Goal: Task Accomplishment & Management: Use online tool/utility

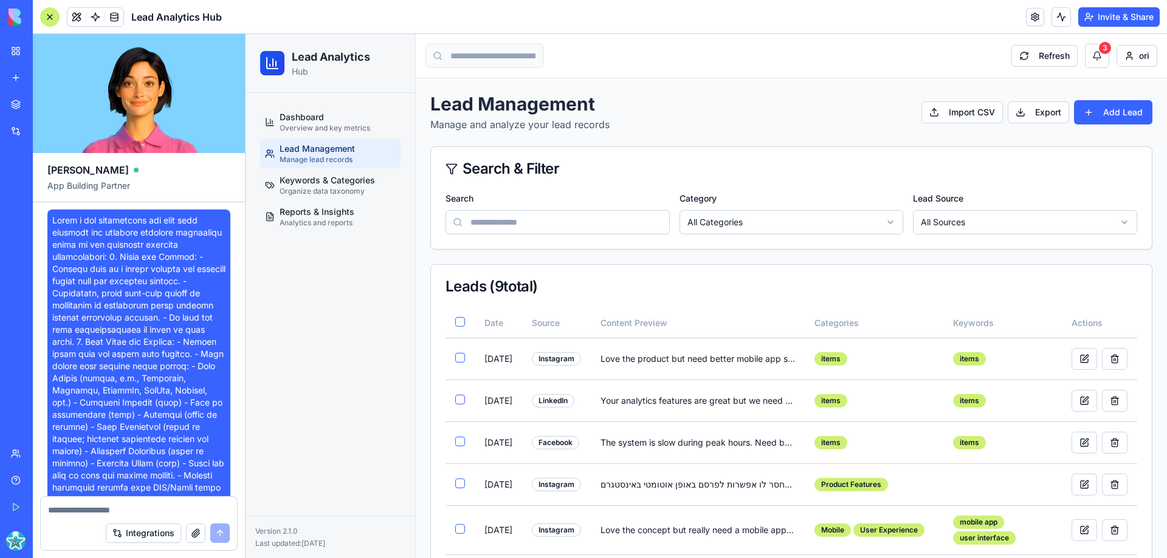
scroll to position [3028, 0]
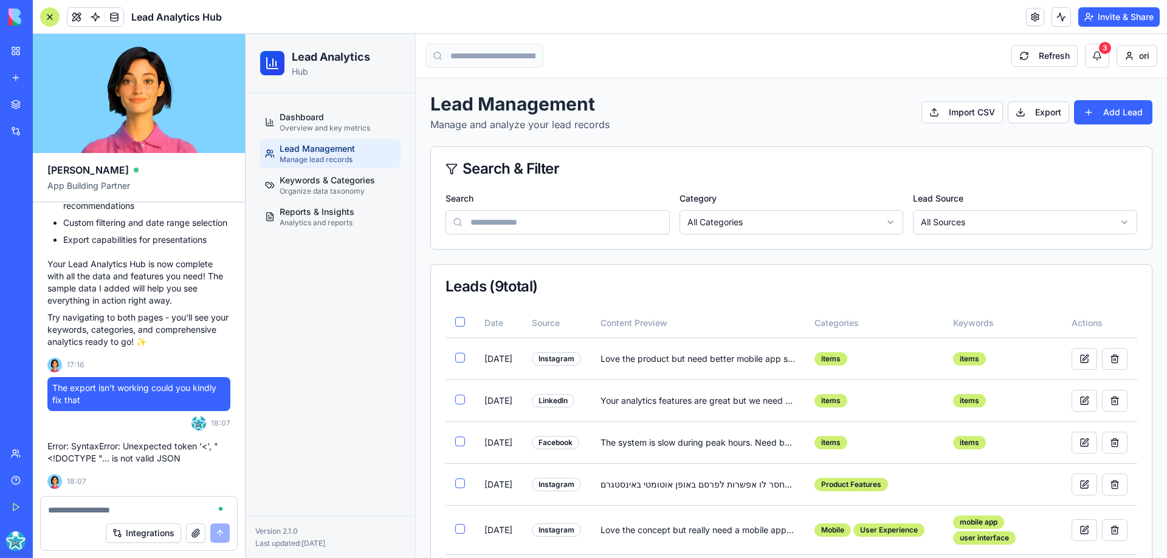
click at [73, 507] on textarea at bounding box center [139, 510] width 182 height 12
drag, startPoint x: 180, startPoint y: 464, endPoint x: 49, endPoint y: 447, distance: 132.3
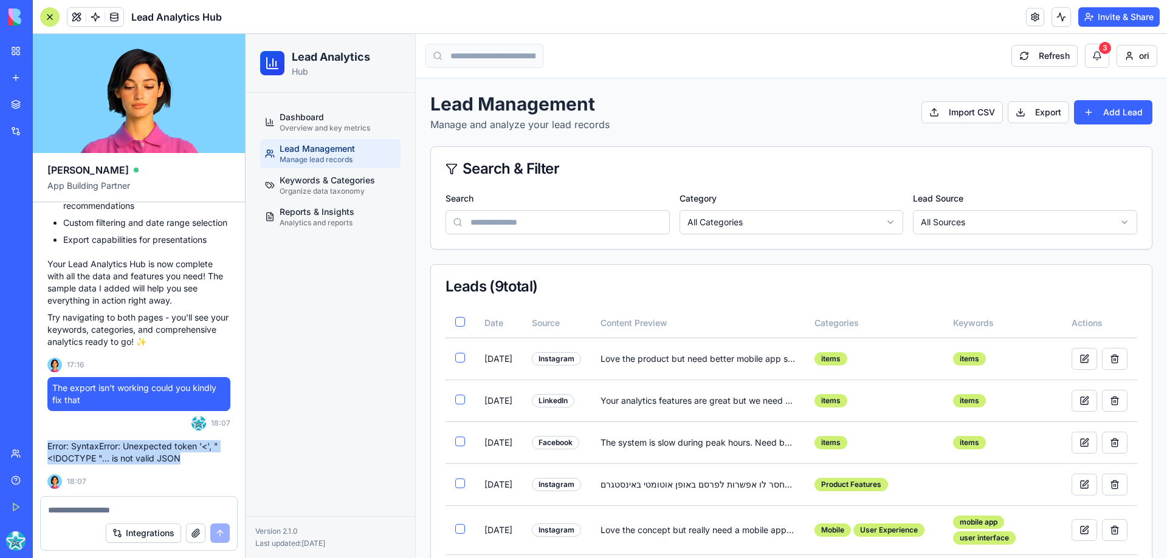
click at [49, 447] on p "Error: SyntaxError: Unexpected token '<', "<!DOCTYPE "... is not valid JSON" at bounding box center [138, 453] width 183 height 24
copy p "Error: SyntaxError: Unexpected token '<', "<!DOCTYPE "... is not valid JSON"
click at [74, 510] on textarea at bounding box center [139, 510] width 182 height 12
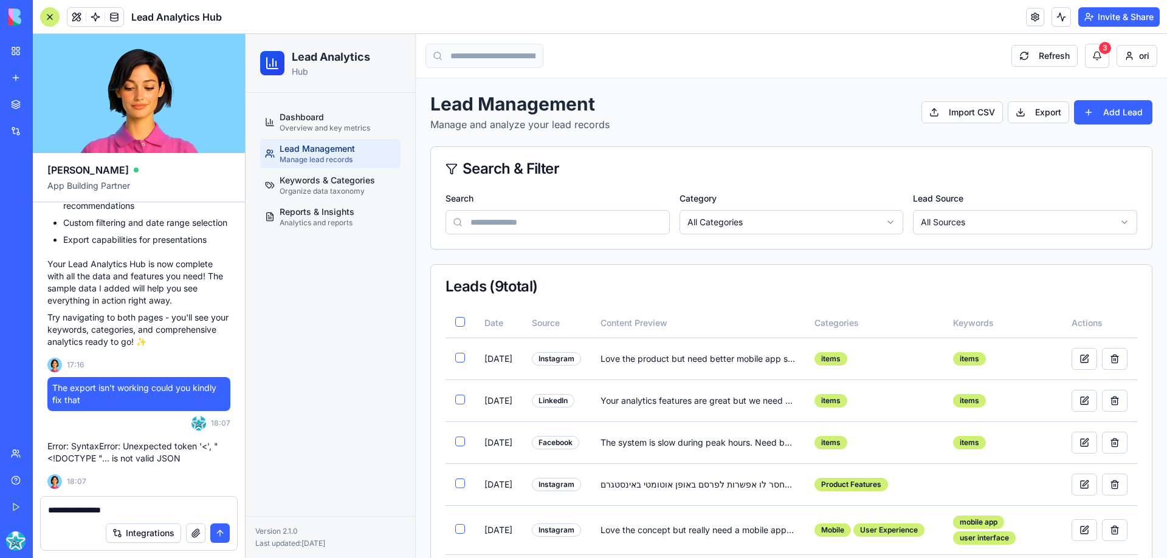
paste textarea "**********"
type textarea "**********"
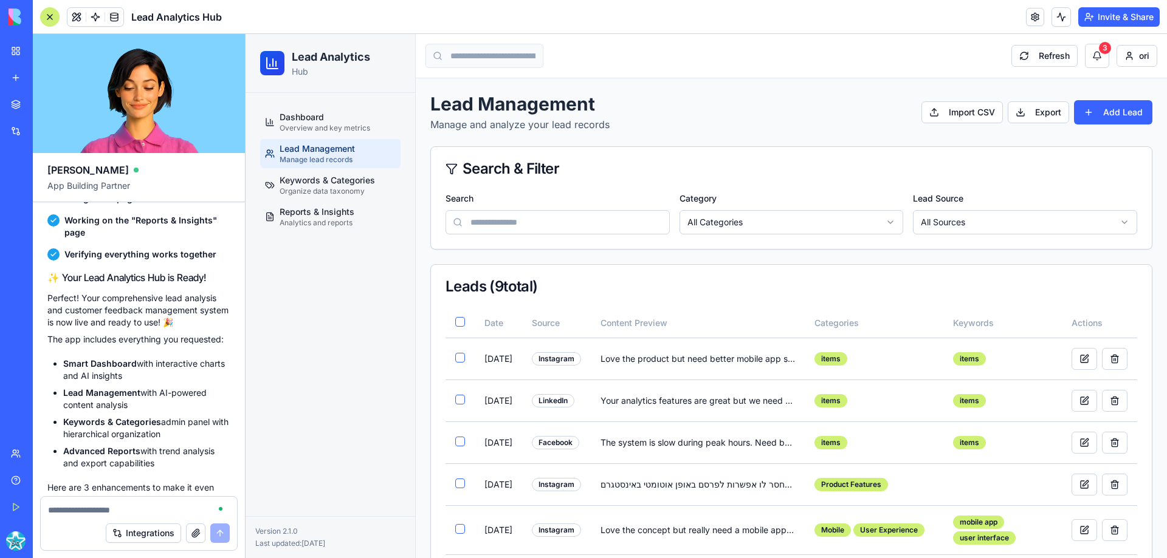
scroll to position [2063, 0]
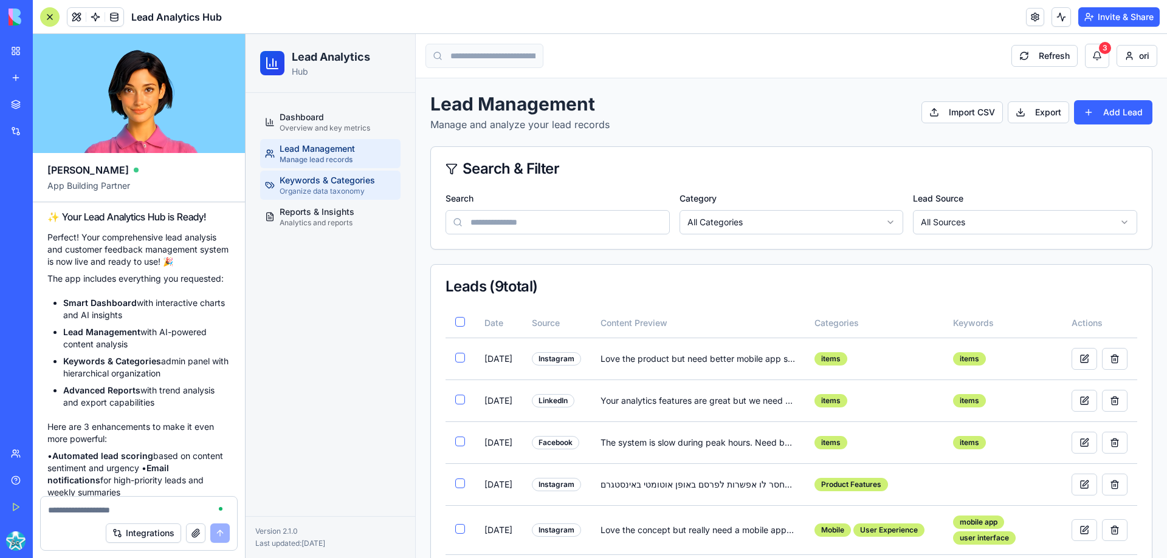
click at [284, 182] on span "Keywords & Categories" at bounding box center [326, 180] width 95 height 12
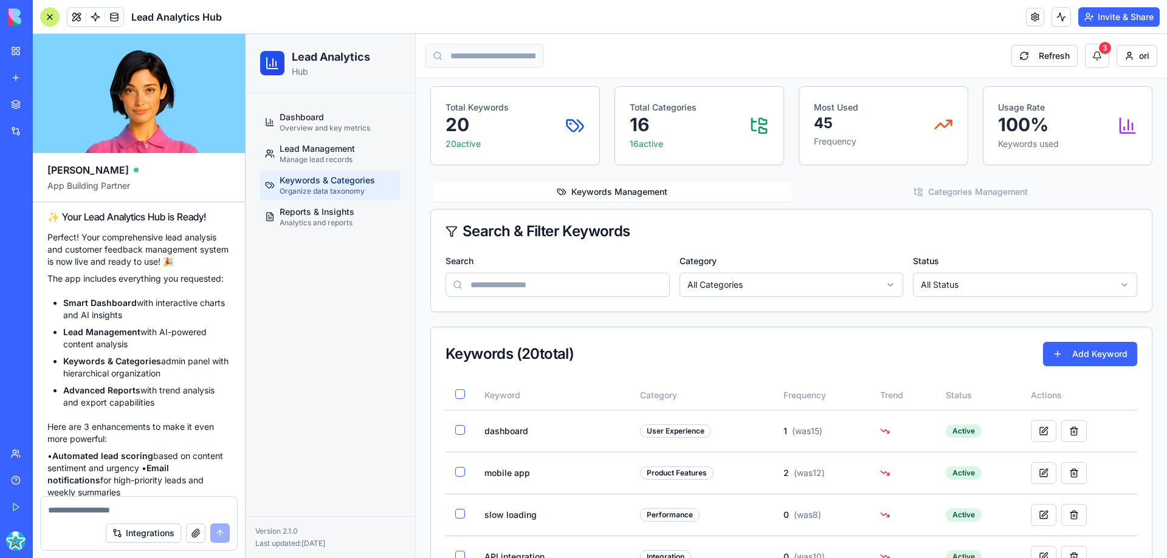
scroll to position [61, 0]
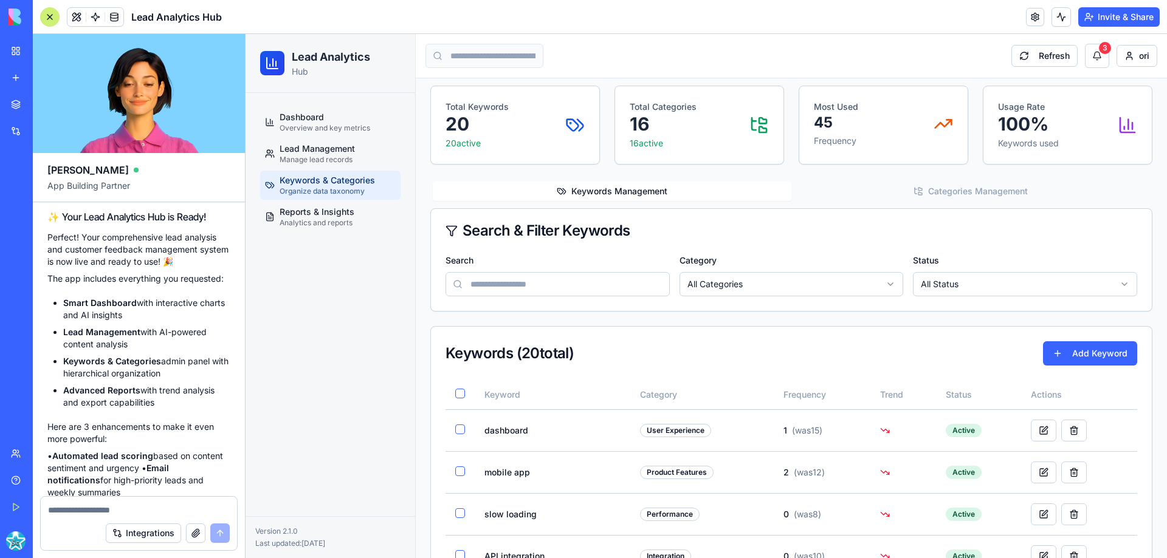
click at [742, 235] on div "Search & Filter Keywords" at bounding box center [790, 231] width 691 height 15
click at [1081, 355] on button "Add Keyword" at bounding box center [1090, 353] width 94 height 24
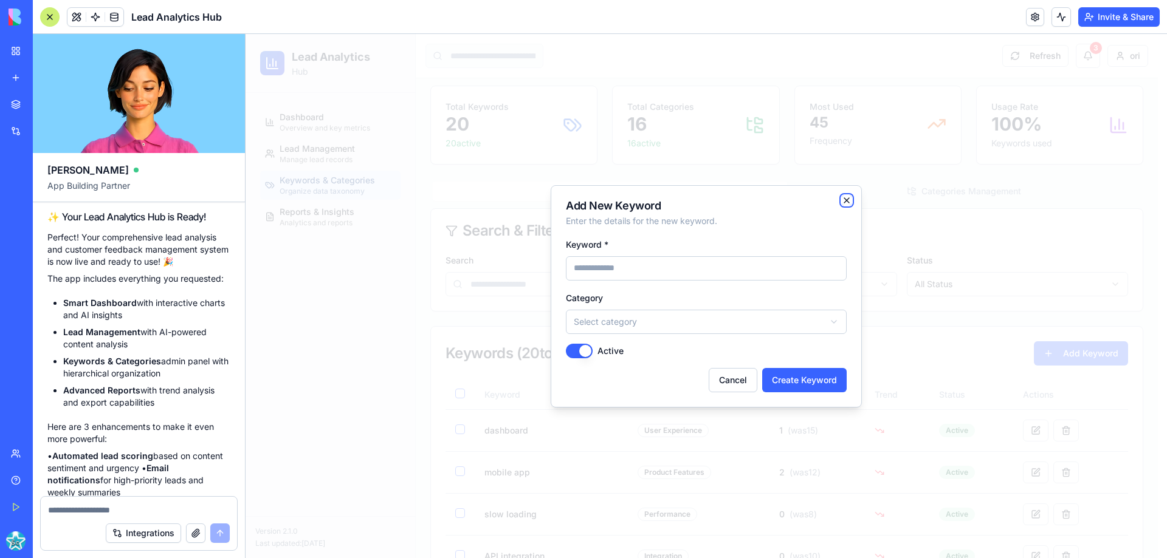
click at [846, 199] on icon "button" at bounding box center [846, 200] width 5 height 5
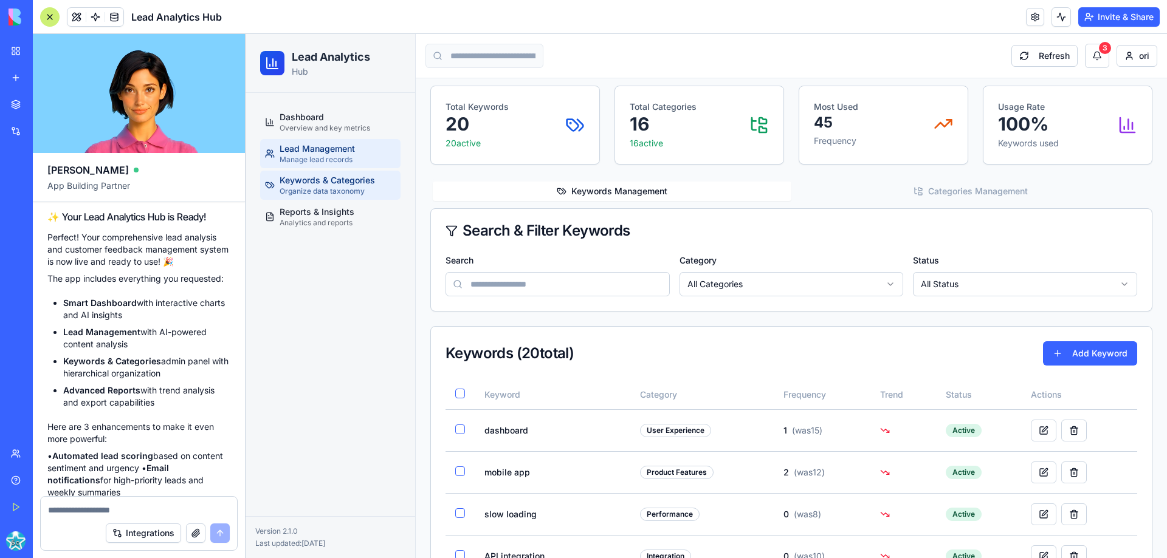
click at [332, 145] on span "Lead Management" at bounding box center [316, 149] width 75 height 12
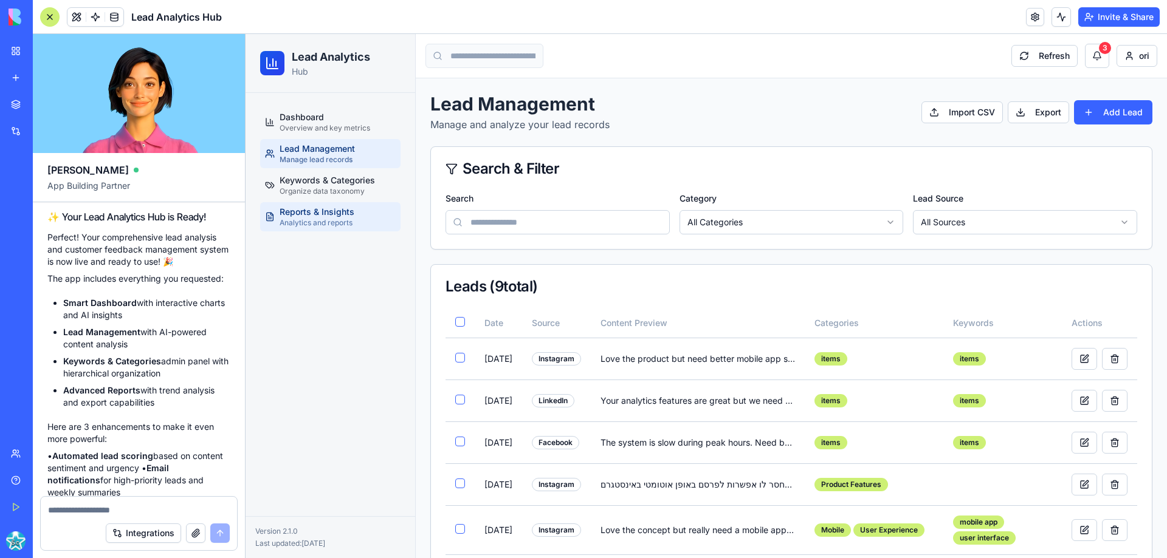
click at [335, 218] on span "Reports & Insights" at bounding box center [316, 212] width 75 height 12
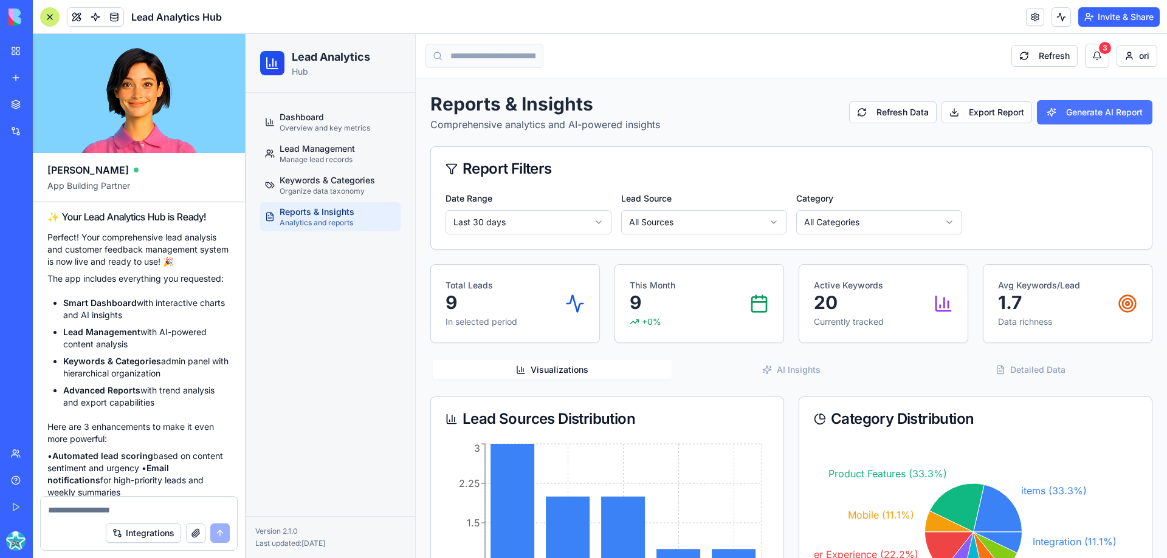
click at [1119, 118] on button "Generate AI Report" at bounding box center [1094, 112] width 115 height 24
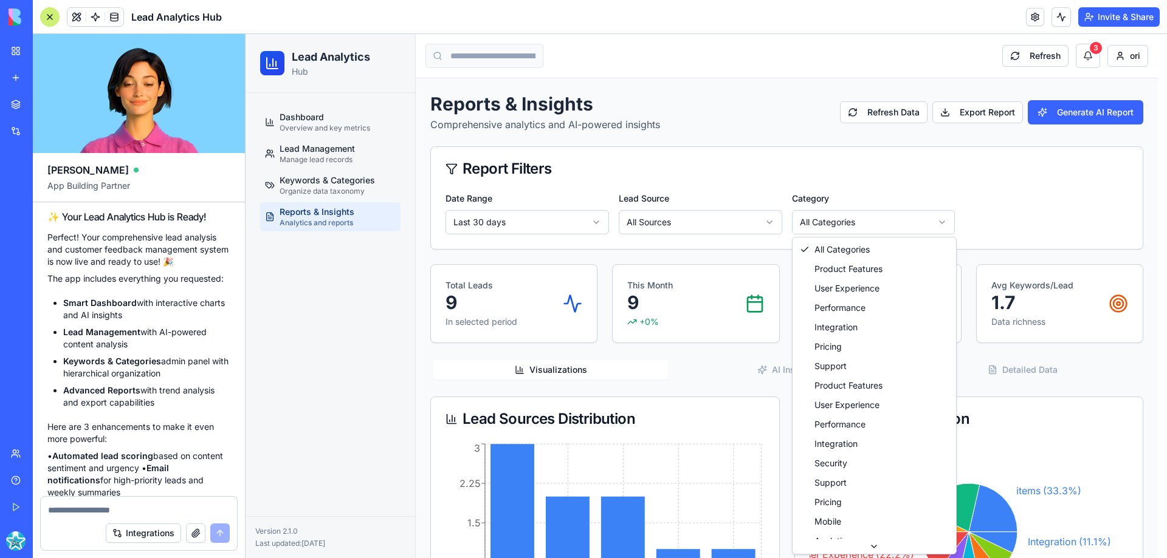
click at [869, 222] on html "Lead Analytics Hub Dashboard Overview and key metrics Lead Management Manage le…" at bounding box center [705, 472] width 921 height 876
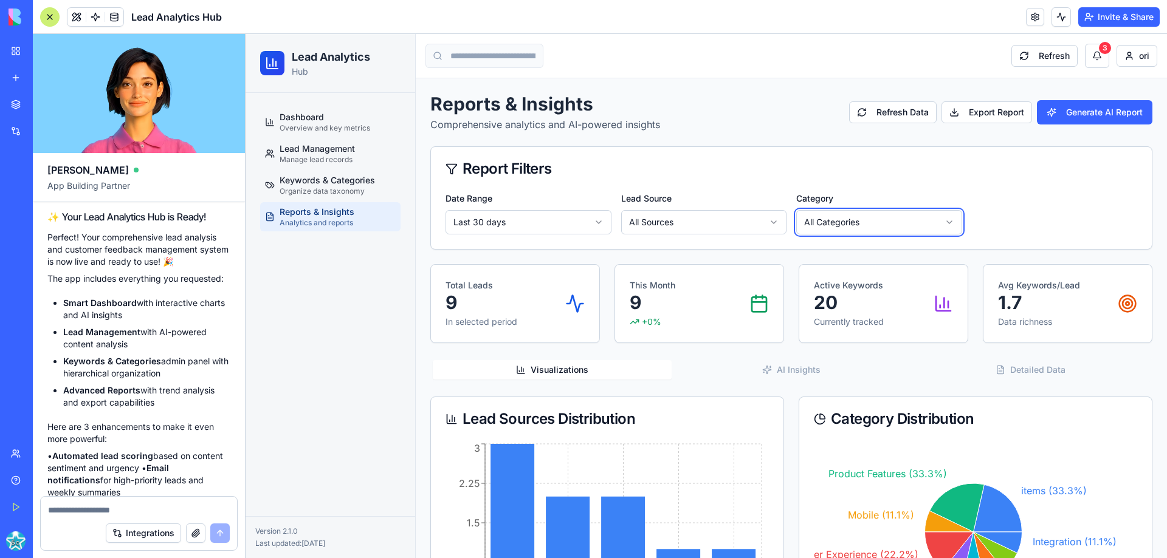
click at [869, 222] on html "Lead Analytics Hub Dashboard Overview and key metrics Lead Management Manage le…" at bounding box center [705, 472] width 921 height 876
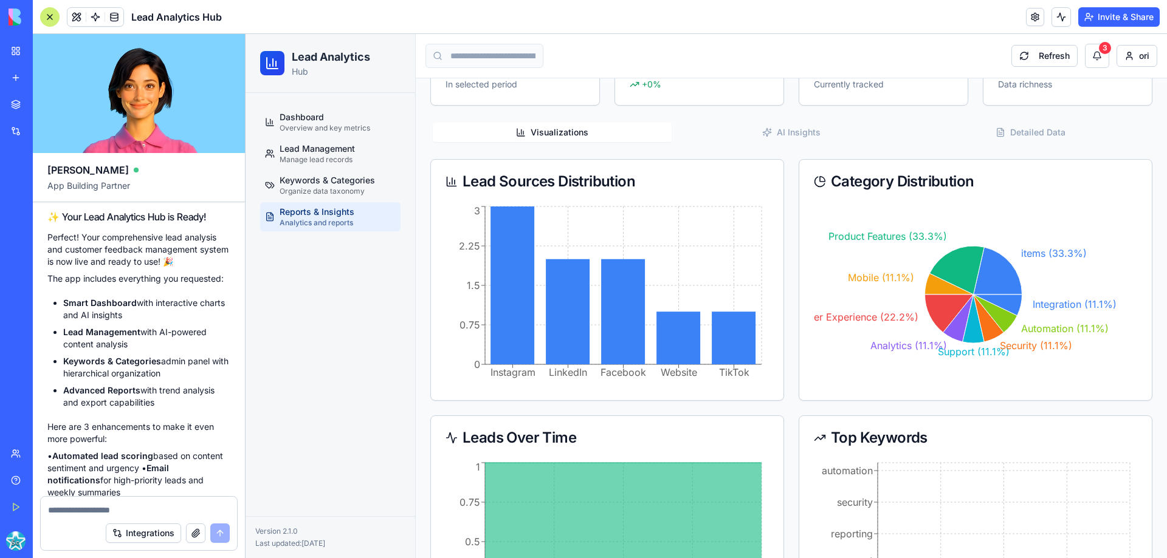
scroll to position [230, 0]
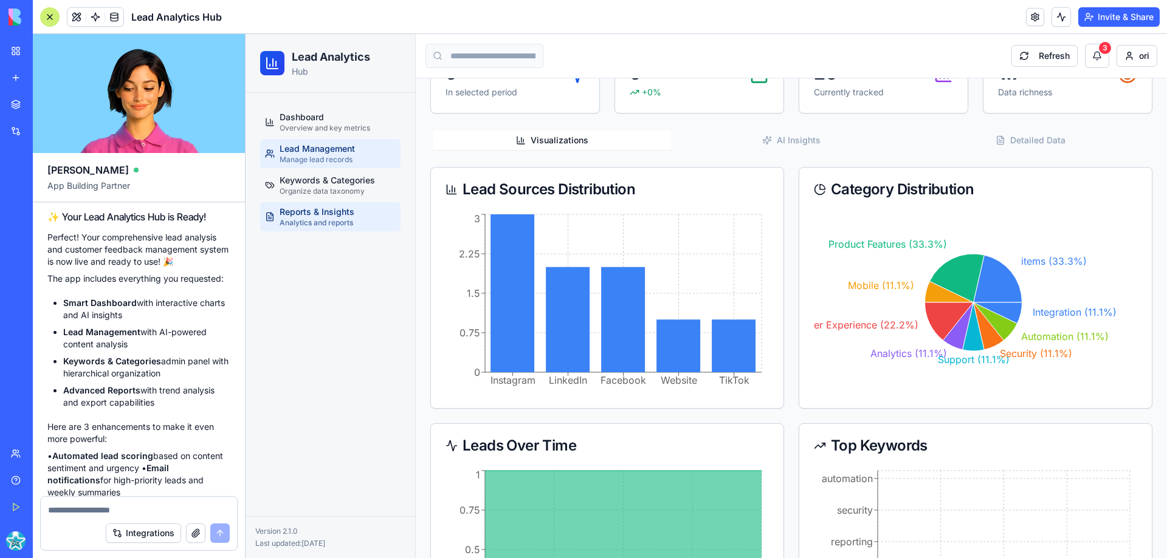
click at [303, 147] on span "Lead Management" at bounding box center [316, 149] width 75 height 12
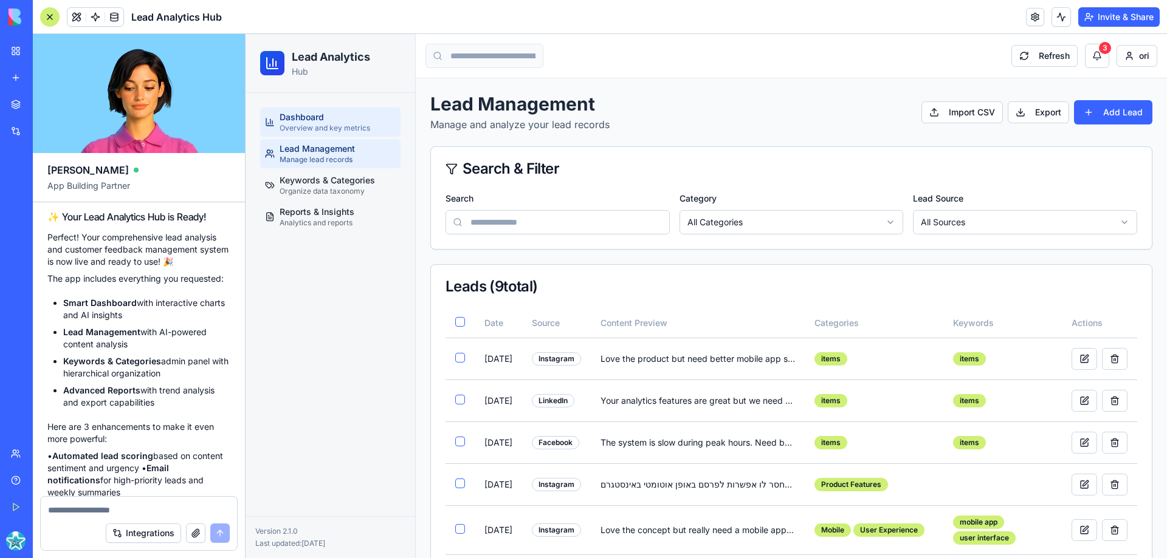
click at [300, 115] on span "Dashboard" at bounding box center [301, 117] width 44 height 12
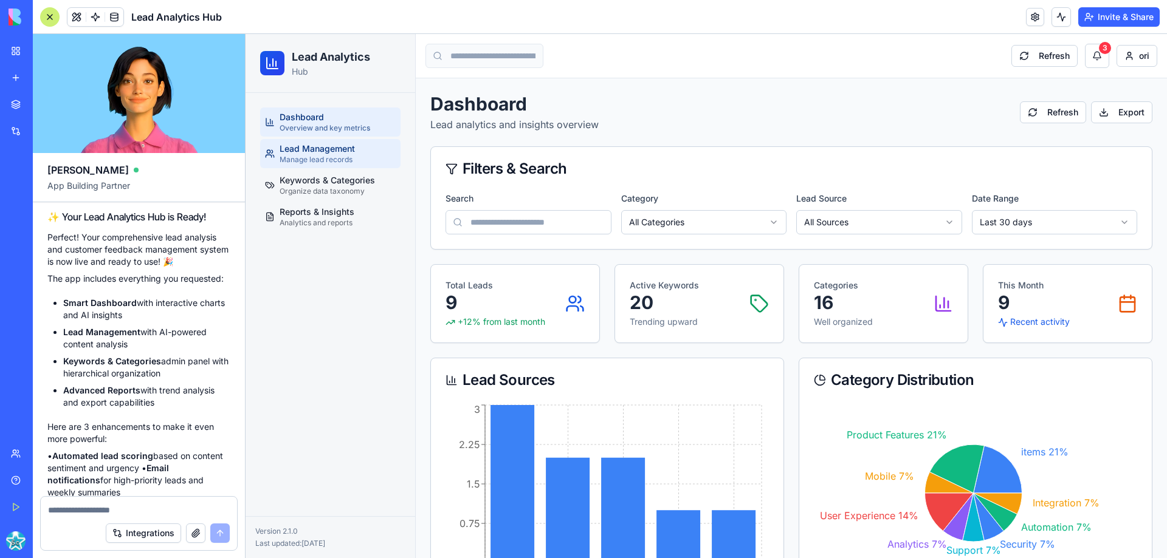
click at [335, 156] on span "Manage lead records" at bounding box center [315, 160] width 73 height 10
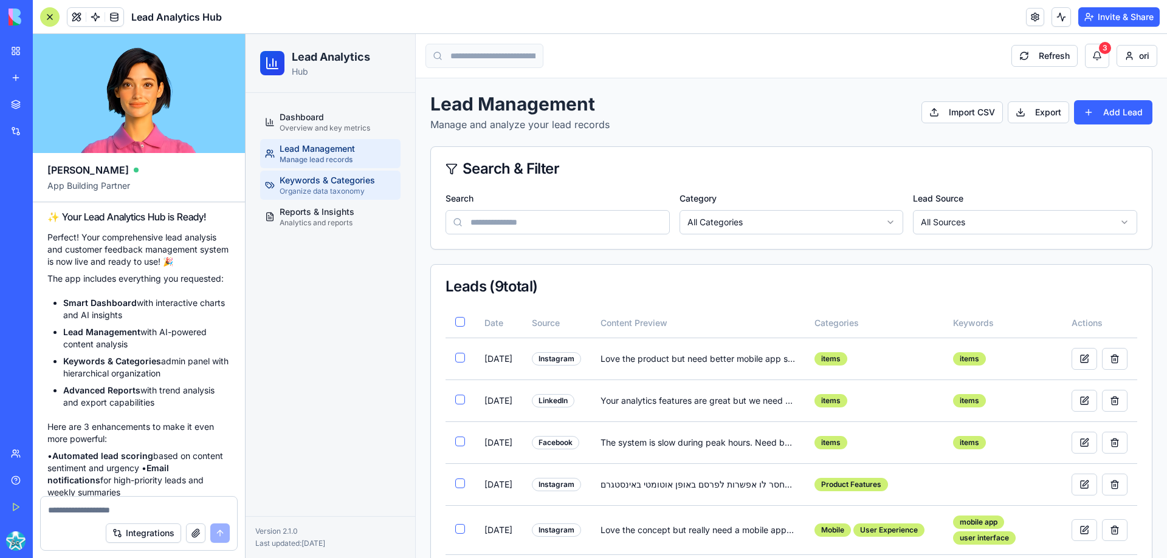
click at [338, 178] on span "Keywords & Categories" at bounding box center [326, 180] width 95 height 12
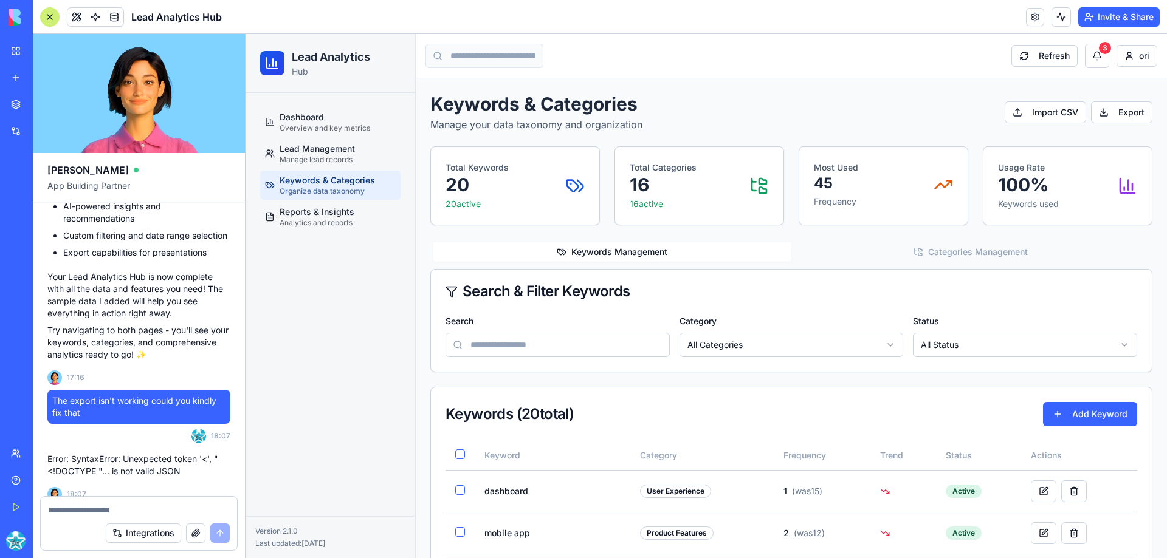
scroll to position [3157, 0]
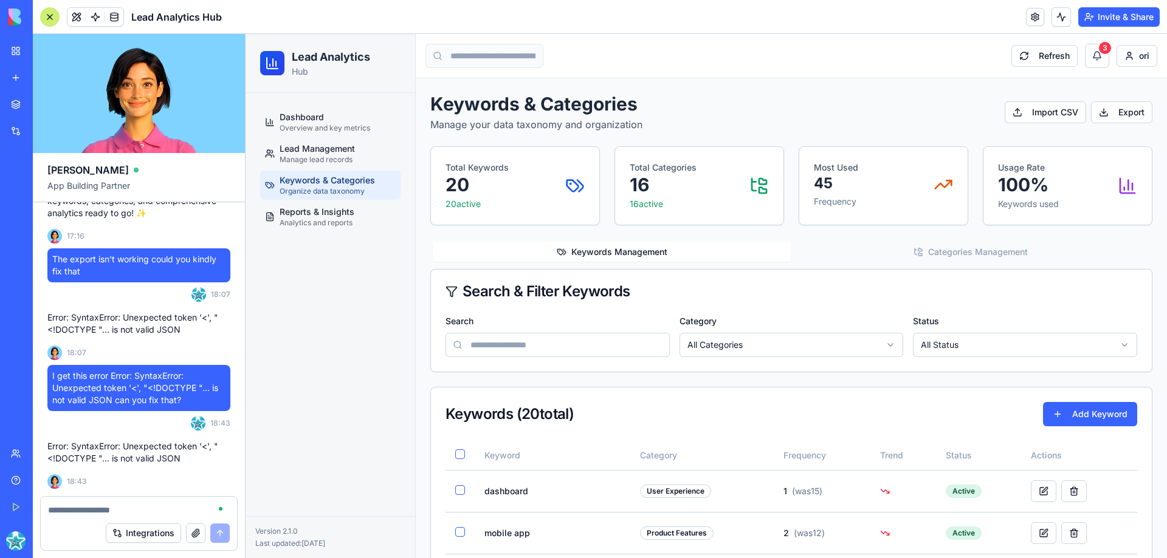
click at [102, 512] on textarea at bounding box center [139, 510] width 182 height 12
type textarea "*"
type textarea "**********"
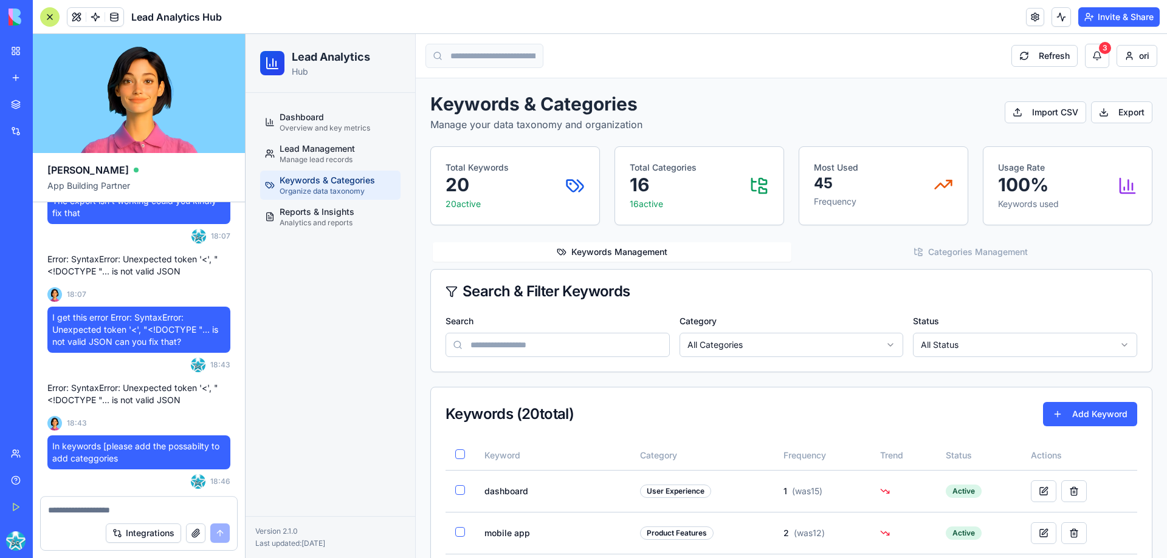
scroll to position [3274, 0]
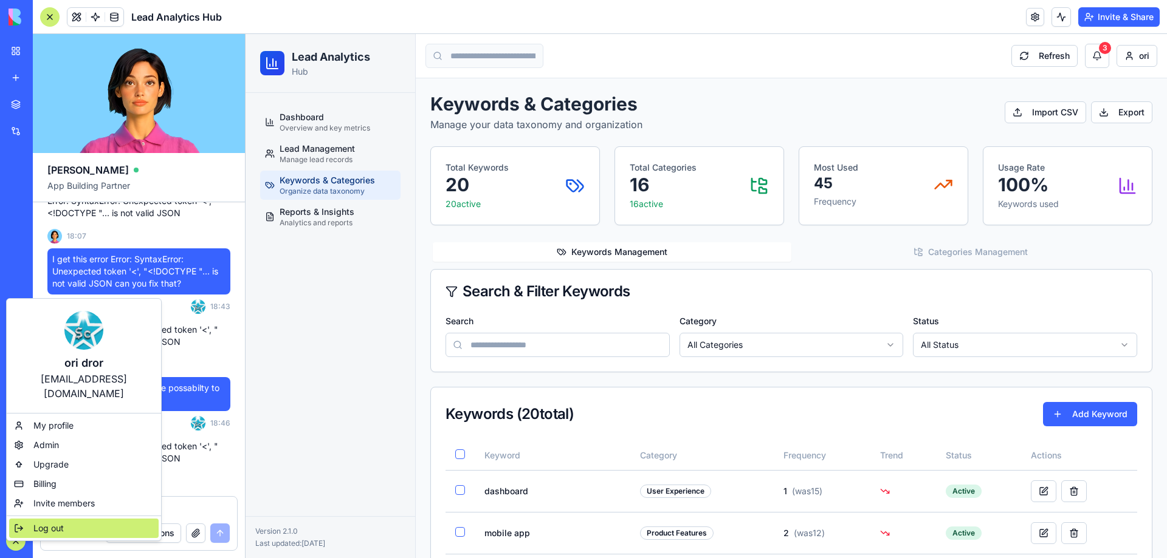
click at [38, 523] on span "Log out" at bounding box center [48, 529] width 30 height 12
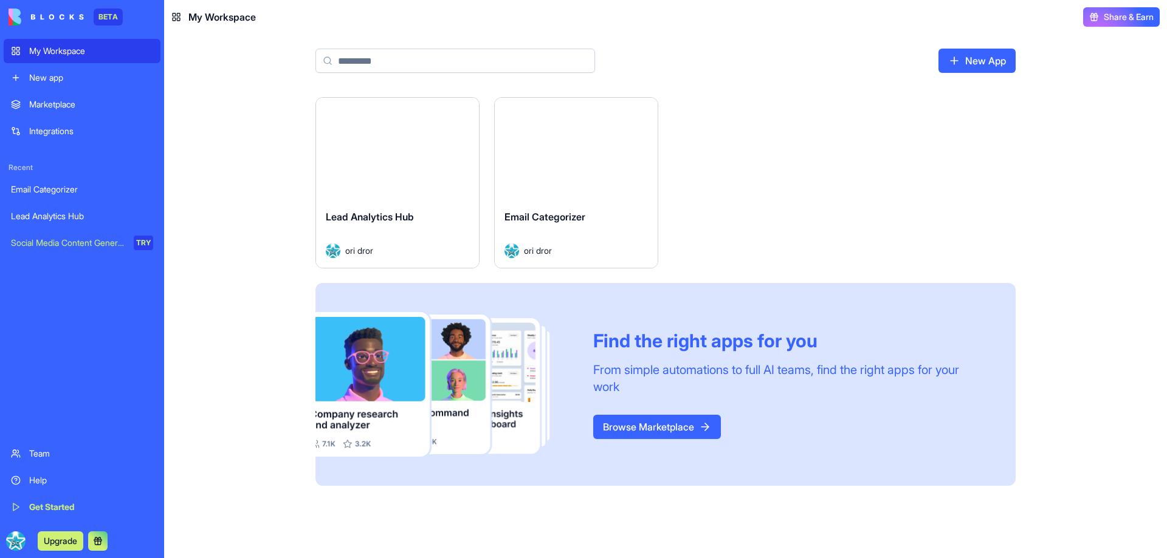
click at [391, 151] on button "Launch" at bounding box center [397, 149] width 91 height 24
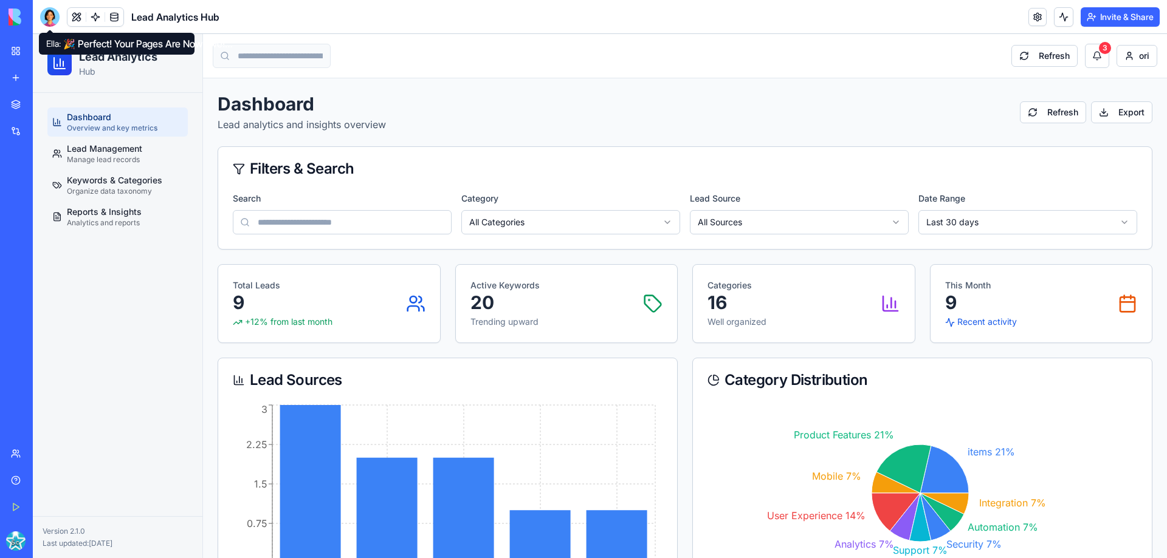
click at [46, 23] on div at bounding box center [49, 16] width 19 height 19
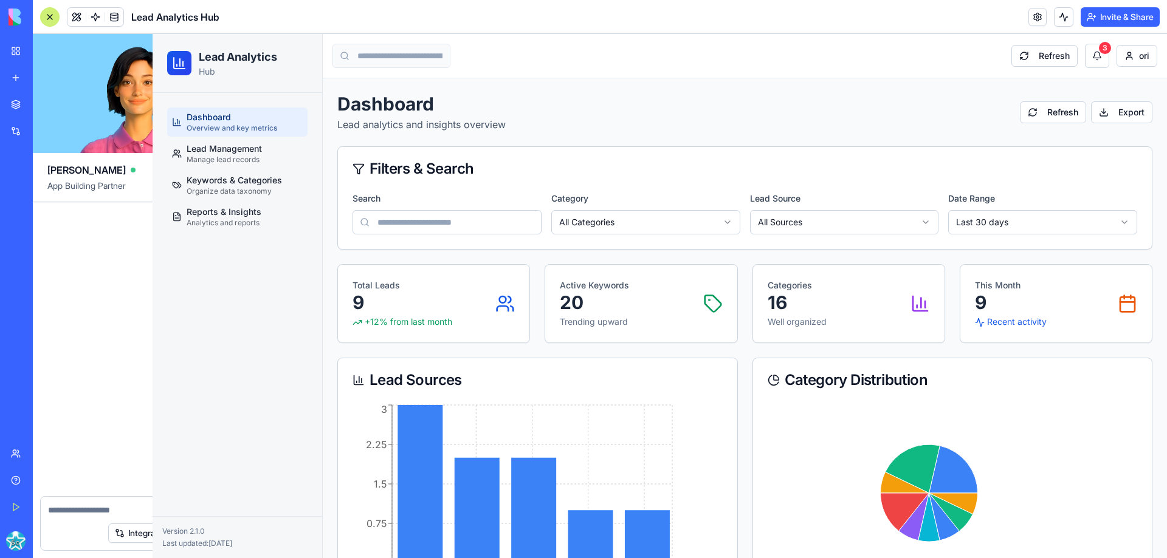
scroll to position [2912, 0]
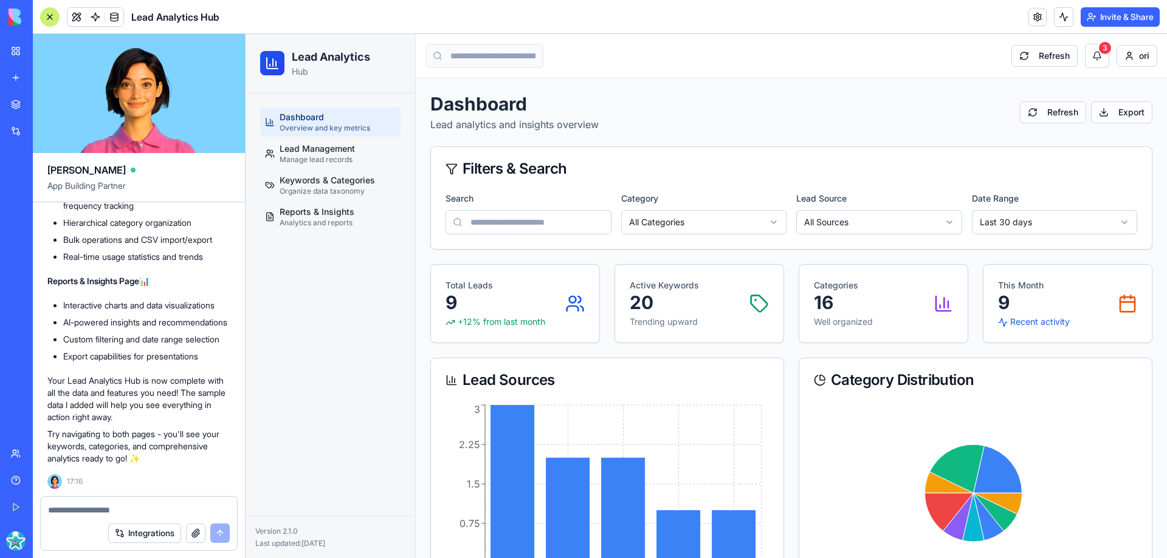
click at [142, 530] on button "Integrations" at bounding box center [144, 533] width 73 height 19
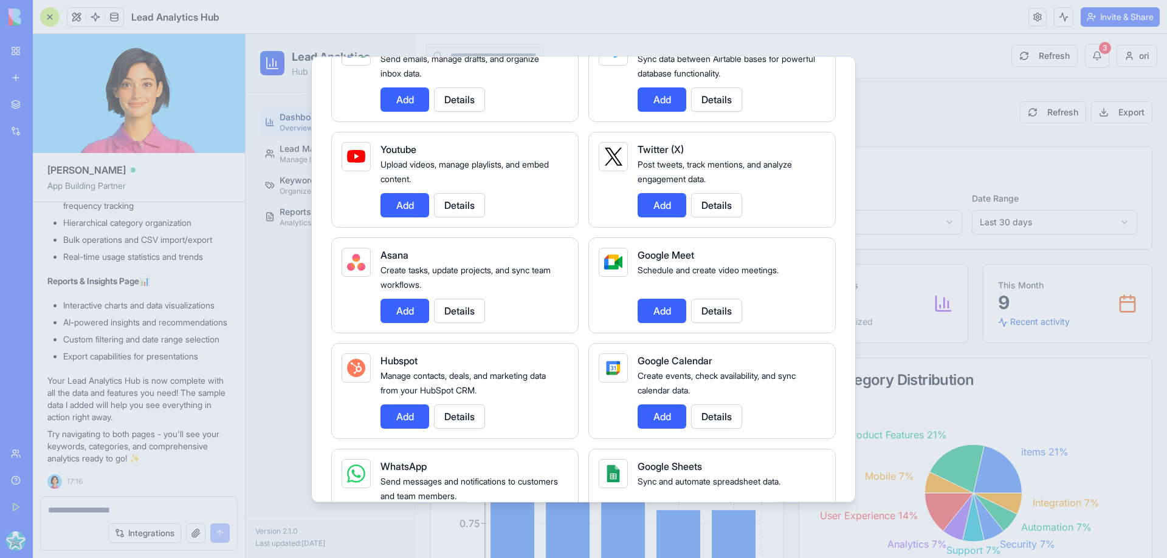
scroll to position [425, 0]
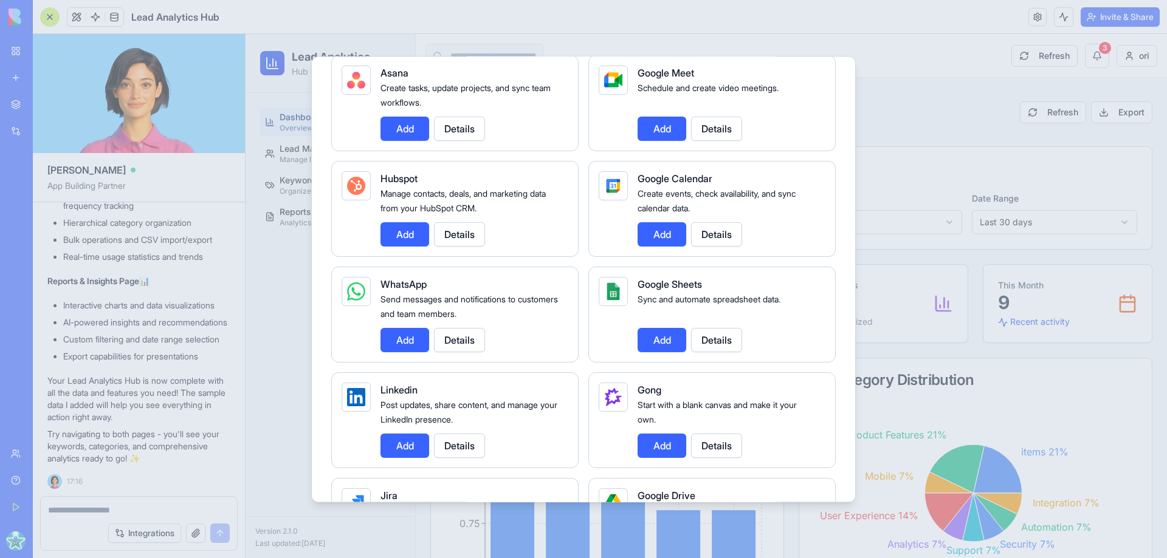
click at [653, 344] on button "Add" at bounding box center [661, 340] width 49 height 24
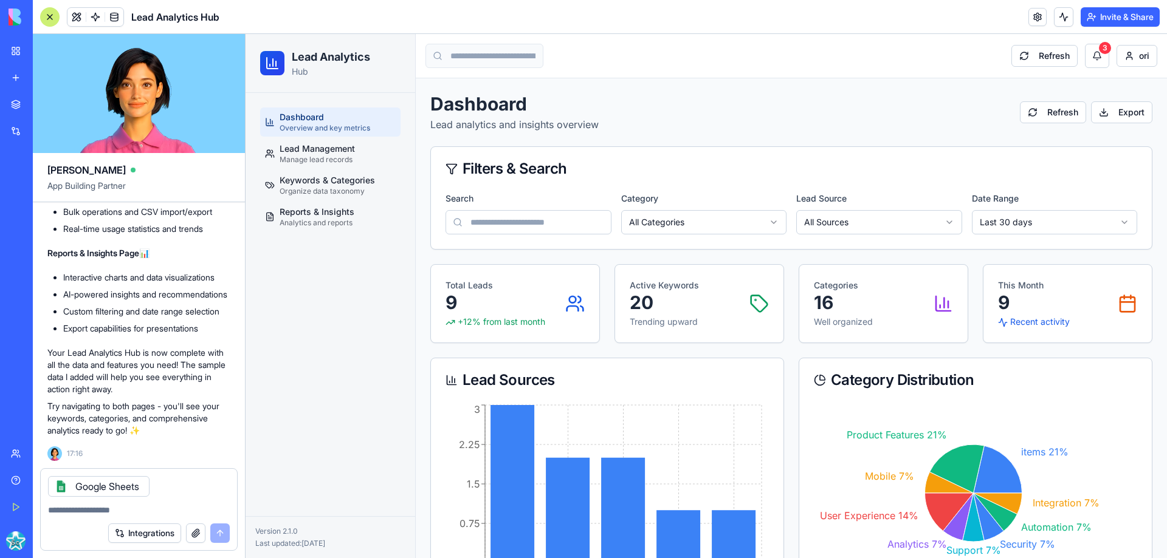
click at [108, 524] on button "Integrations" at bounding box center [144, 533] width 73 height 19
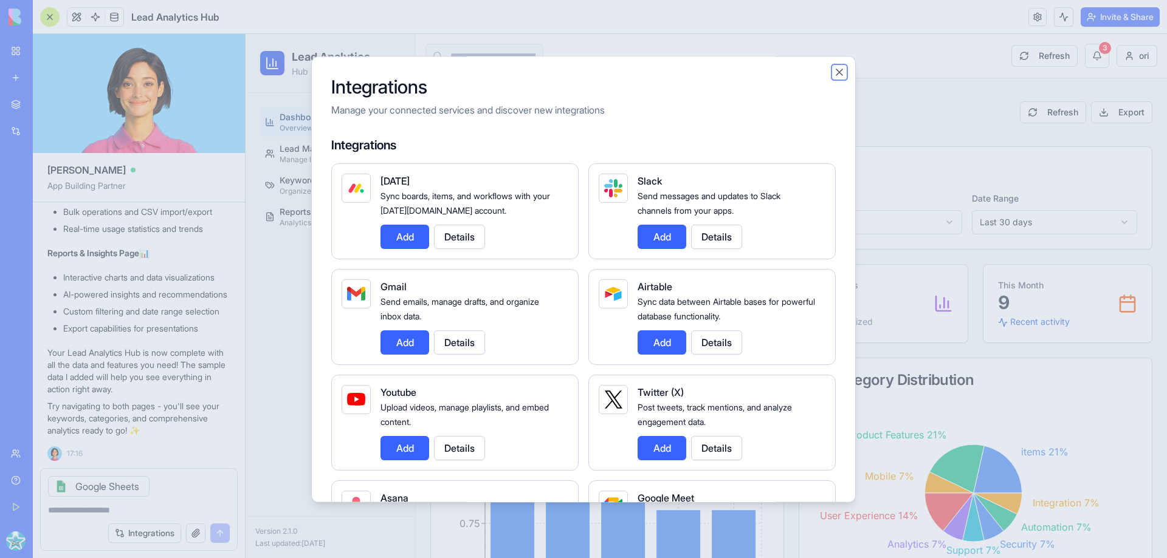
click at [837, 75] on button "Close" at bounding box center [839, 72] width 12 height 12
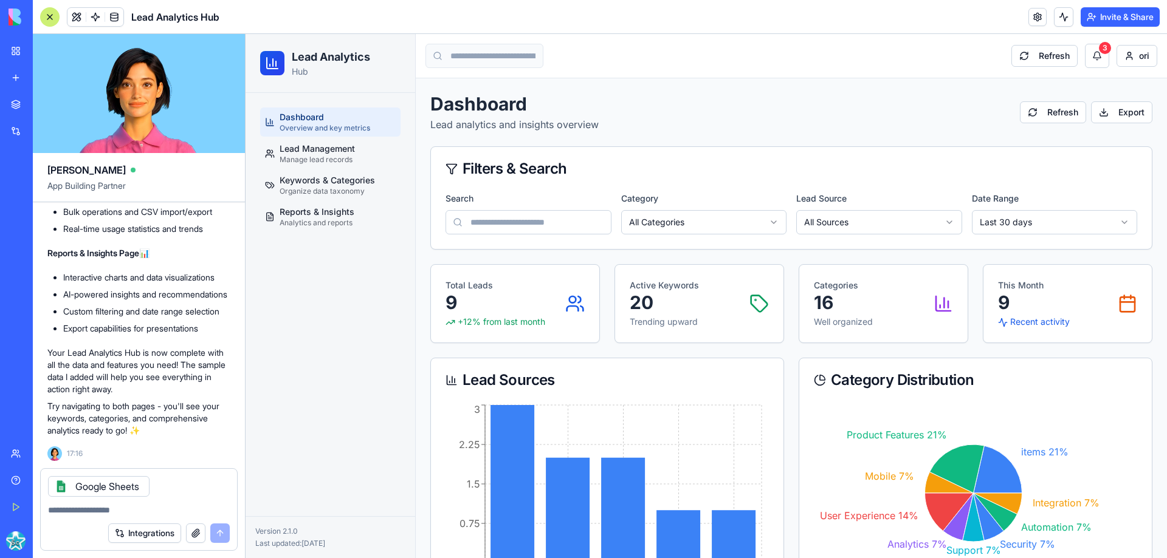
scroll to position [2912, 0]
click at [83, 509] on textarea at bounding box center [139, 510] width 182 height 12
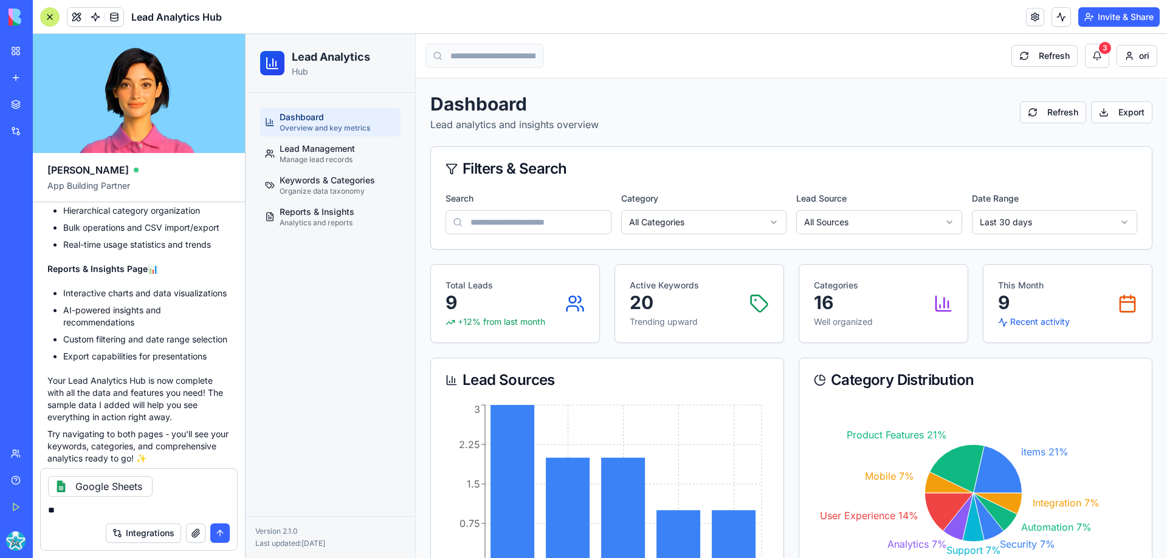
type textarea "***"
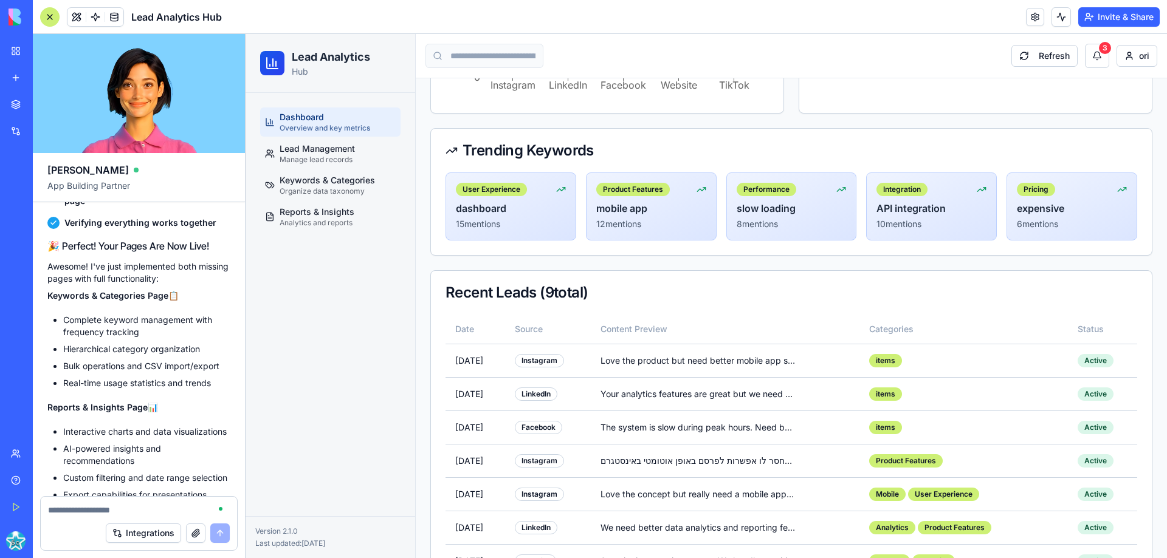
scroll to position [3016, 0]
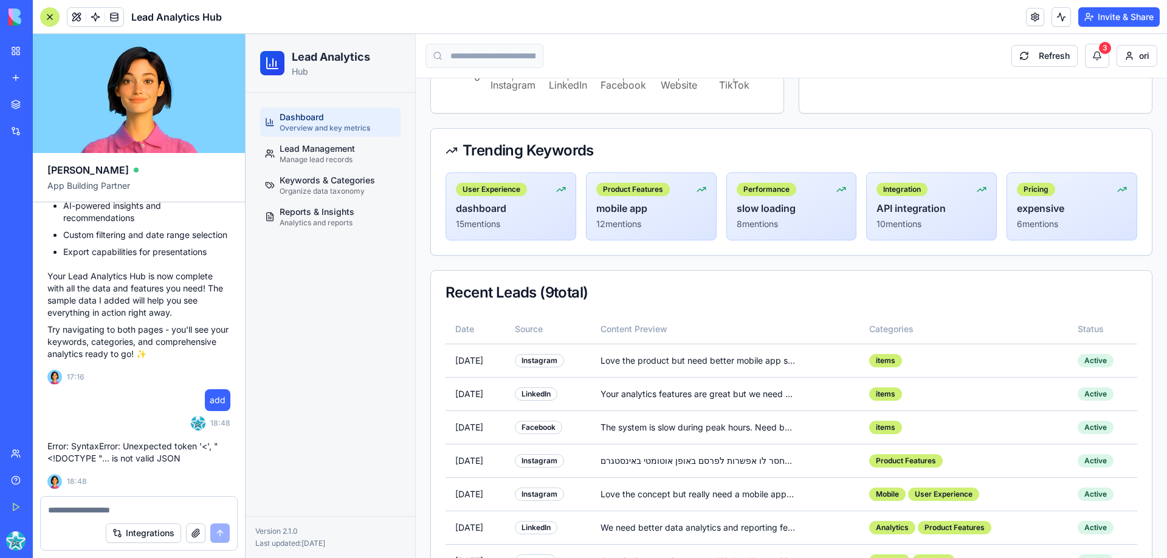
click at [43, 470] on link "Help" at bounding box center [28, 480] width 49 height 24
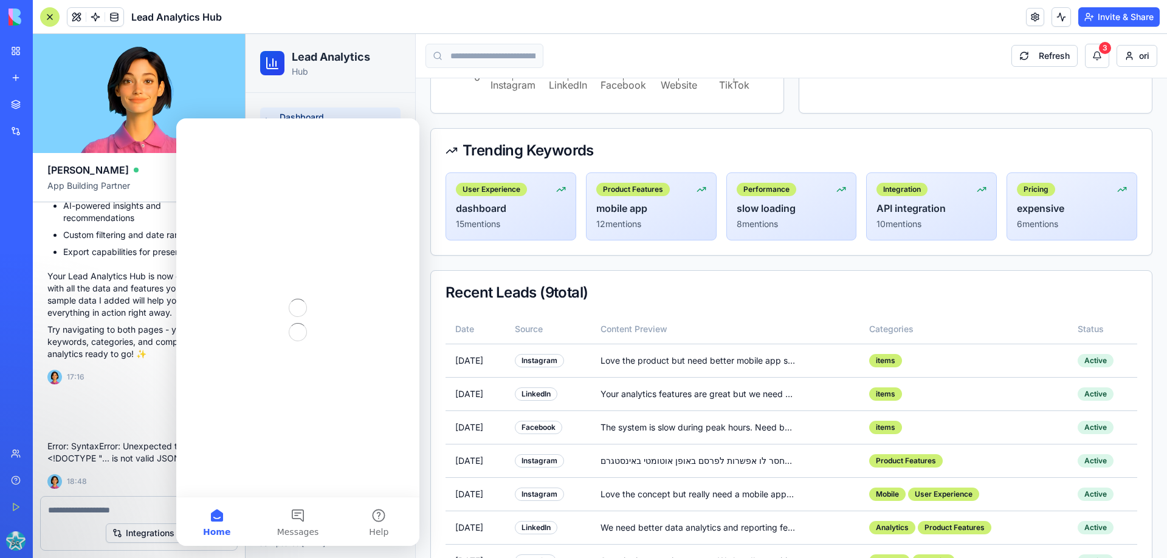
scroll to position [0, 0]
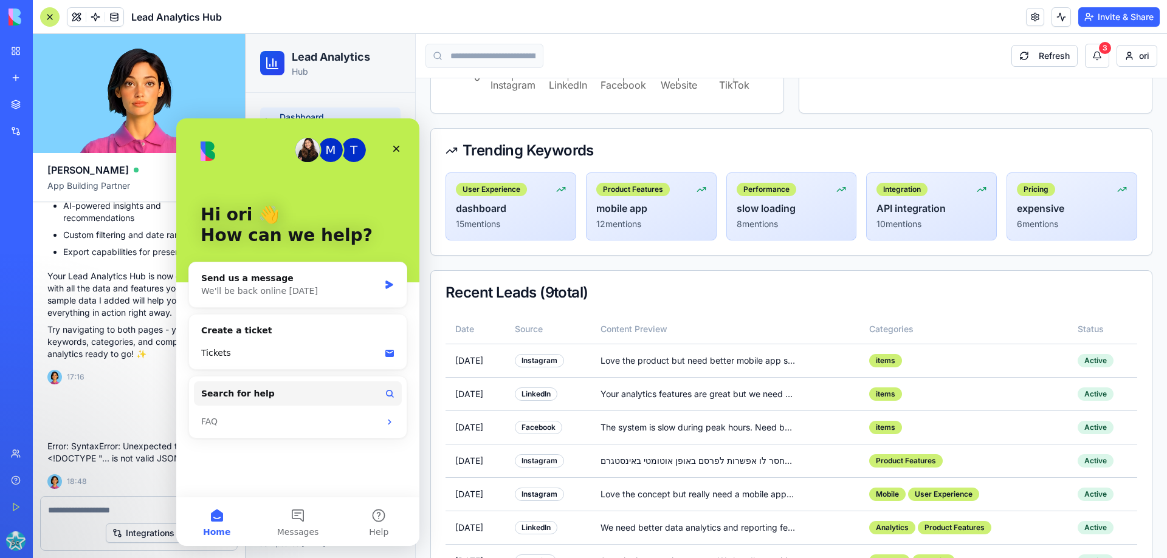
click at [492, 115] on div "Dashboard Lead analytics and insights overview Refresh Export Filters & Search …" at bounding box center [791, 133] width 722 height 1053
click at [397, 150] on icon "Close" at bounding box center [396, 149] width 7 height 7
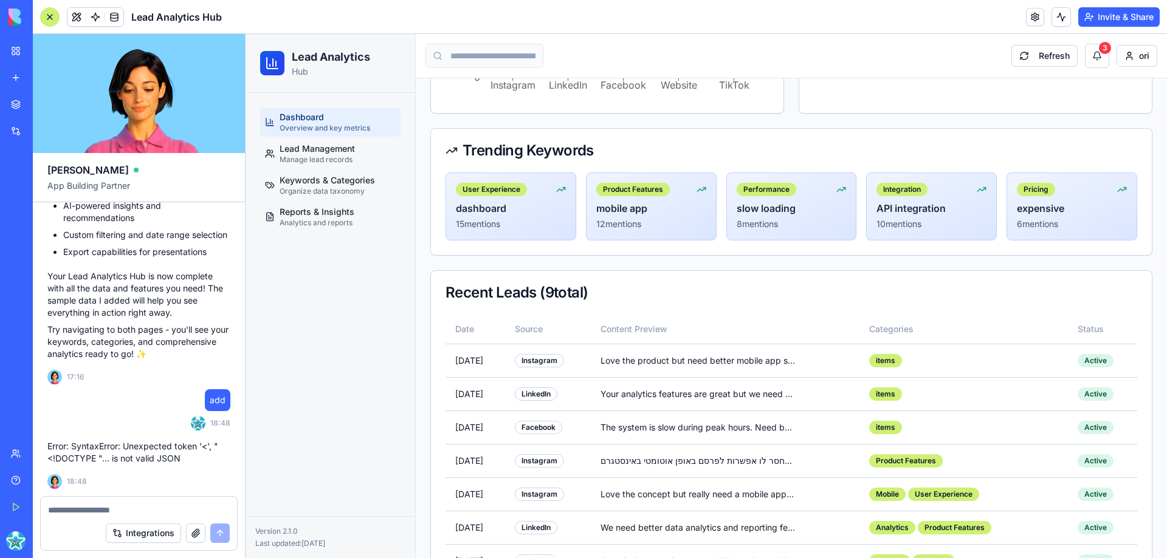
click at [220, 399] on span "add" at bounding box center [218, 400] width 16 height 12
